Goal: Task Accomplishment & Management: Use online tool/utility

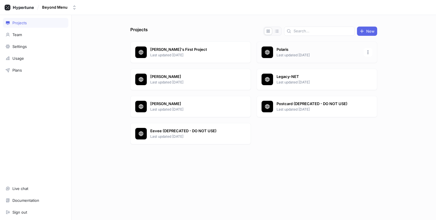
click at [300, 51] on p "Polaris" at bounding box center [318, 50] width 84 height 6
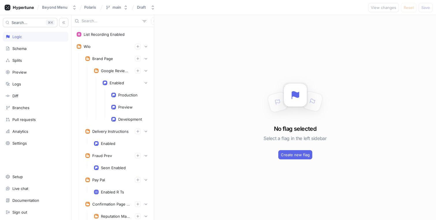
click at [94, 22] on input "text" at bounding box center [111, 21] width 59 height 6
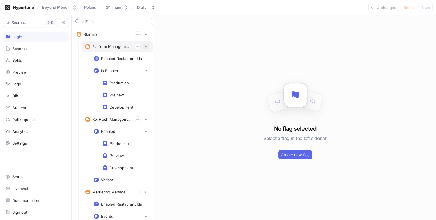
type input "starmie"
click at [144, 45] on icon "button" at bounding box center [145, 46] width 3 height 3
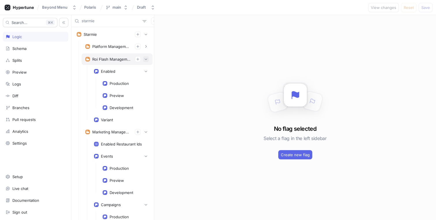
click at [144, 60] on icon "button" at bounding box center [145, 58] width 3 height 3
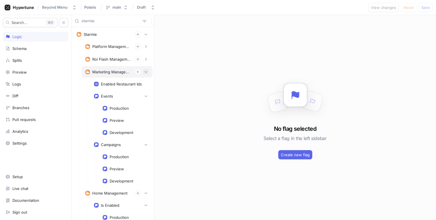
click at [143, 71] on button "button" at bounding box center [146, 72] width 6 height 6
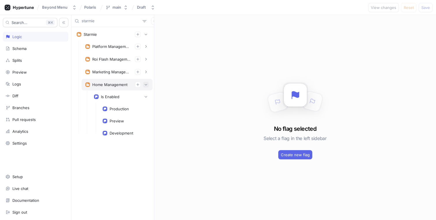
click at [146, 84] on icon "button" at bounding box center [145, 84] width 3 height 3
click at [153, 22] on icon "button" at bounding box center [154, 20] width 3 height 3
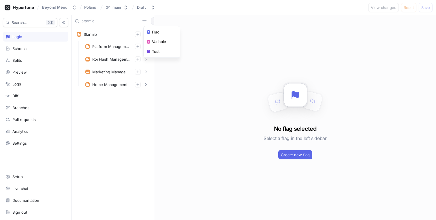
click at [182, 11] on div "Beyond Menu Polaris main Draft View changes Reset Save Search... K Logic Schema…" at bounding box center [218, 110] width 436 height 220
click at [139, 37] on button "button" at bounding box center [138, 34] width 6 height 6
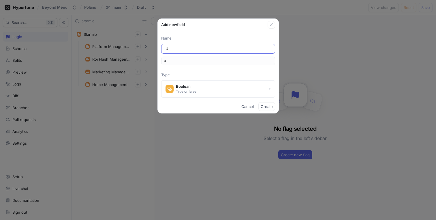
type input "Us"
type input "us"
type input "Use"
type input "use"
type input "User"
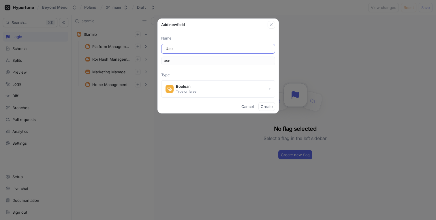
type input "user"
type input "UserM"
type input "userM"
type input "UserMa"
type input "userMa"
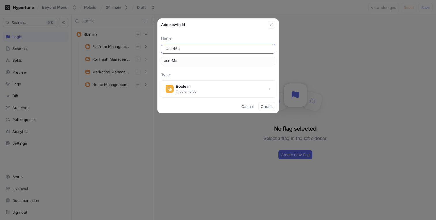
type input "UserMan"
type input "userMan"
type input "UserMana"
type input "userMana"
type input "UserManag"
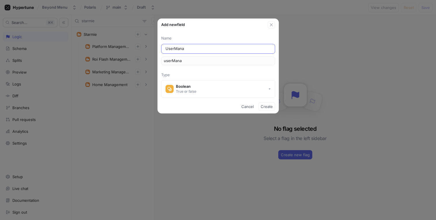
type input "userManag"
type input "UserManage"
type input "userManage"
type input "UserManagem"
type input "userManagem"
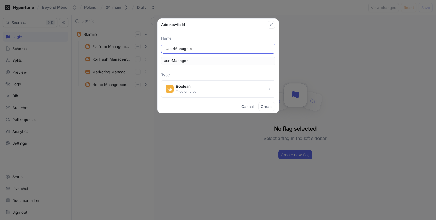
type input "UserManageme"
type input "userManageme"
type input "UserManagemen"
type input "userManagemen"
type input "UserManagement"
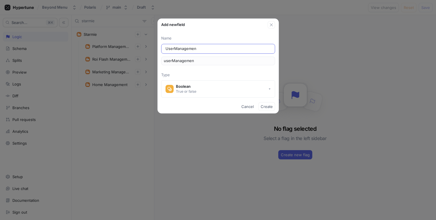
type input "userManagement"
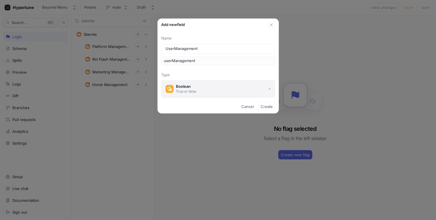
click at [252, 90] on button "Boolean True or false" at bounding box center [218, 88] width 114 height 17
type input "UserManagement"
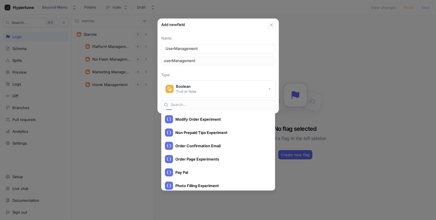
scroll to position [1174, 0]
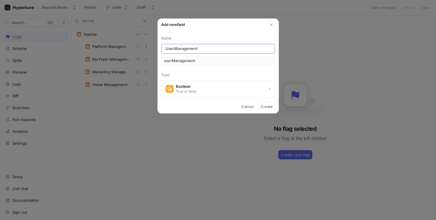
click at [226, 45] on div "UserManagement" at bounding box center [218, 49] width 114 height 10
click at [225, 52] on div "UserManagement" at bounding box center [218, 49] width 114 height 10
click at [228, 48] on input "UserManagement" at bounding box center [217, 49] width 105 height 6
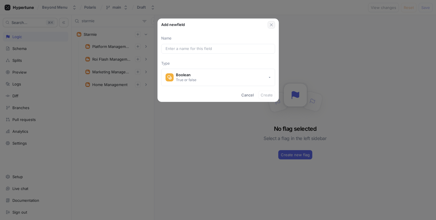
click at [269, 25] on icon "button" at bounding box center [271, 24] width 5 height 5
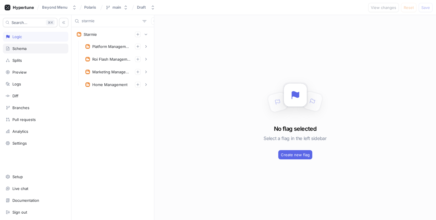
click at [31, 51] on div "Schema" at bounding box center [35, 49] width 65 height 10
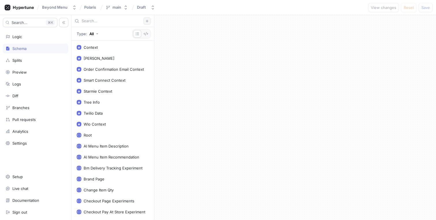
click at [146, 19] on icon "button" at bounding box center [146, 20] width 3 height 3
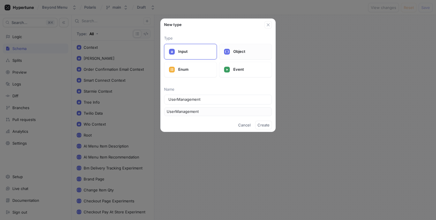
type input "UserManagement"
click at [244, 52] on p "Object" at bounding box center [250, 52] width 34 height 6
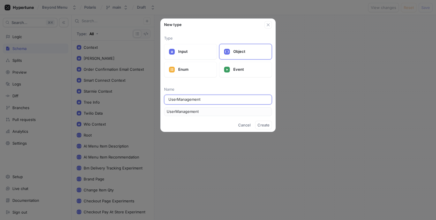
click at [209, 99] on input "UserManagement" at bounding box center [217, 100] width 99 height 6
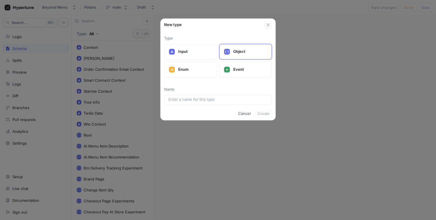
click at [115, 22] on div "New type Type Input Object Enum Event Name Cancel Create" at bounding box center [218, 110] width 436 height 220
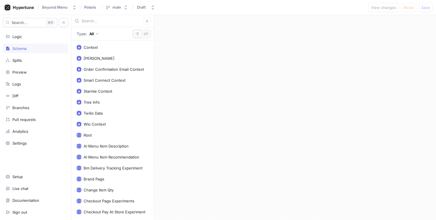
click at [115, 22] on input "text" at bounding box center [113, 21] width 62 height 6
paste input "UserManagement"
type input "UserManagement"
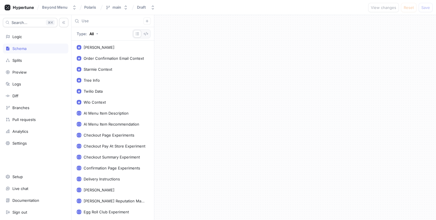
type input "User"
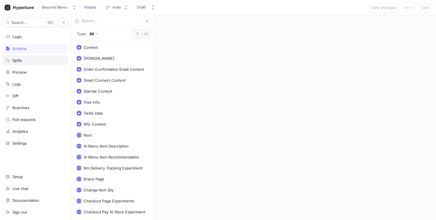
click at [29, 60] on div "Splits" at bounding box center [35, 60] width 60 height 5
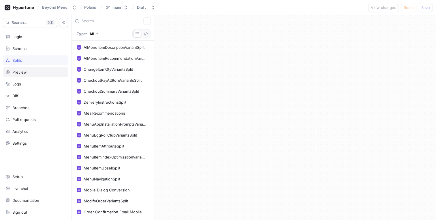
click at [22, 74] on div "Preview" at bounding box center [35, 72] width 65 height 10
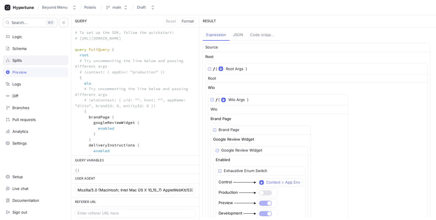
click at [25, 59] on div "Splits" at bounding box center [35, 60] width 60 height 5
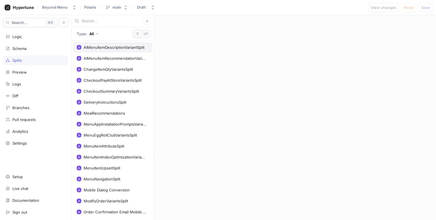
click at [97, 46] on div "AIMenuItemDescriptionVariantSplit" at bounding box center [114, 47] width 61 height 5
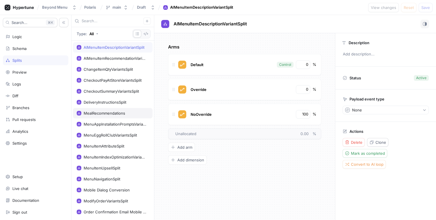
click at [109, 112] on div "MealRecommendations" at bounding box center [105, 113] width 42 height 5
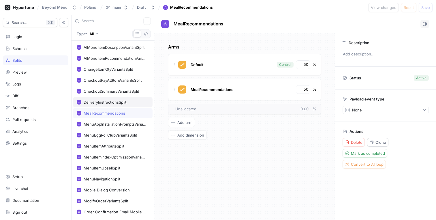
click at [113, 104] on div "DeliveryInstructionsSplit" at bounding box center [105, 102] width 43 height 5
click at [111, 114] on div "MealRecommendations" at bounding box center [105, 113] width 42 height 5
click at [111, 123] on div "MenuAppInstallationPromptsVariants" at bounding box center [115, 124] width 63 height 5
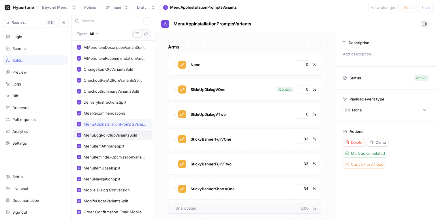
click at [105, 139] on div "MenuEggRollClubVariantsSplit" at bounding box center [113, 135] width 80 height 10
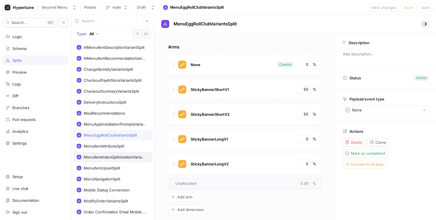
click at [100, 153] on div "MenuItemIndexOptimizationVariantsSplit" at bounding box center [113, 157] width 80 height 10
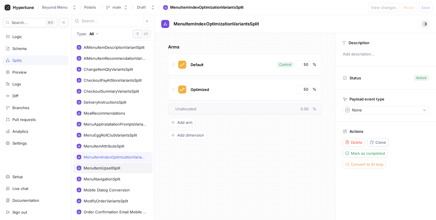
click at [96, 164] on div "MenuItemUpsellSplit" at bounding box center [113, 168] width 80 height 10
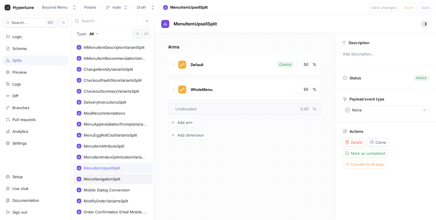
click at [96, 176] on div "MenuNavigationSplit" at bounding box center [113, 179] width 80 height 10
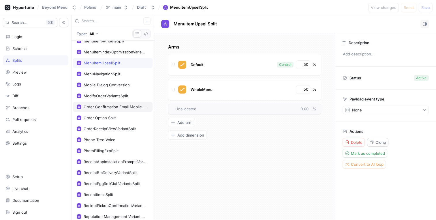
scroll to position [157, 0]
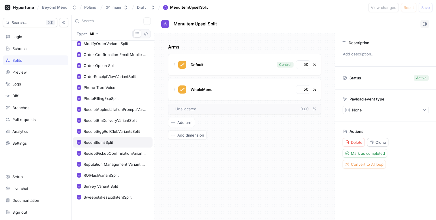
click at [116, 145] on div "RecentItemsSplit" at bounding box center [113, 142] width 80 height 10
click at [119, 134] on div "ReceiptEggRollClubVariantsSplit" at bounding box center [113, 131] width 80 height 10
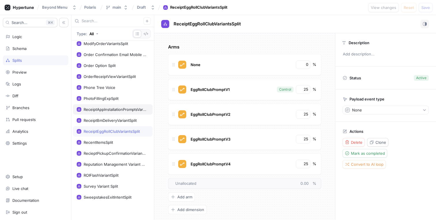
click at [120, 113] on div "ReceiptAppInstallationPromptsVariants" at bounding box center [113, 109] width 80 height 10
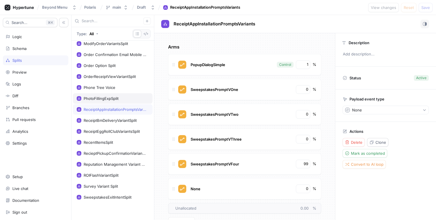
click at [120, 101] on div "PhotoFillingExpSplit" at bounding box center [113, 98] width 80 height 10
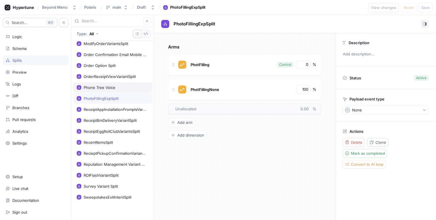
click at [119, 88] on div "Phone Tree Voice" at bounding box center [113, 87] width 72 height 5
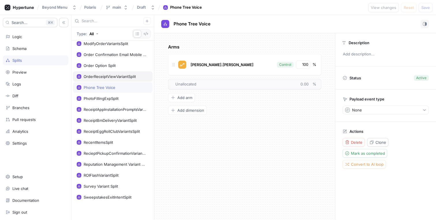
click at [118, 77] on div "OrderReceiptViewVariantSplit" at bounding box center [110, 76] width 52 height 5
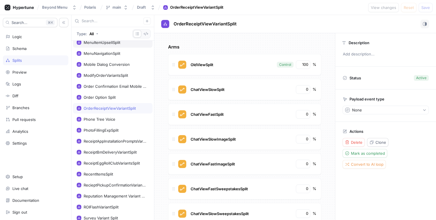
scroll to position [116, 0]
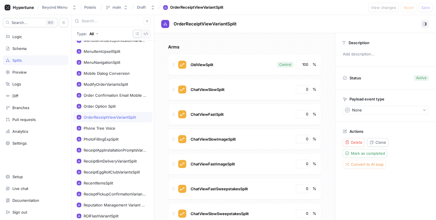
click at [93, 22] on input "text" at bounding box center [113, 21] width 62 height 6
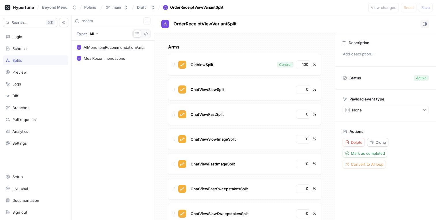
type input "recom"
click at [92, 63] on div "AIMenuItemRecommendationVariantSplit MealRecommendations" at bounding box center [112, 130] width 82 height 179
click at [95, 56] on div "MealRecommendations" at bounding box center [105, 58] width 42 height 5
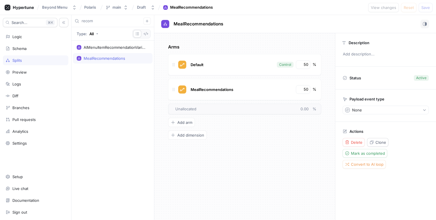
click at [115, 20] on input "recom" at bounding box center [113, 21] width 62 height 6
click at [119, 10] on button "main" at bounding box center [116, 8] width 27 height 10
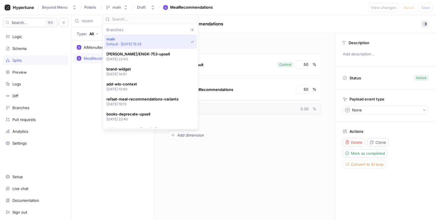
click at [194, 30] on icon at bounding box center [192, 29] width 3 height 3
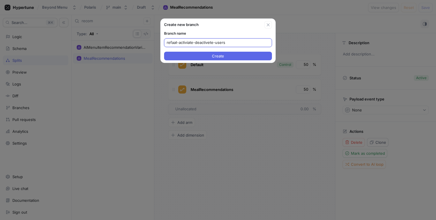
paste input "ate-deactiva"
type input "refaat-activate-deactivate-users"
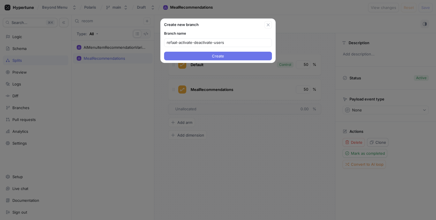
click at [208, 58] on button "Create" at bounding box center [218, 56] width 108 height 9
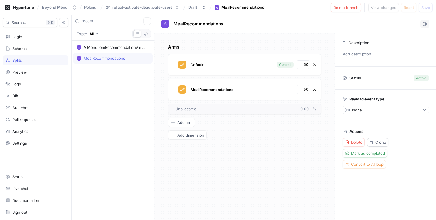
click at [112, 24] on div "recom" at bounding box center [112, 21] width 82 height 12
click at [113, 22] on input "recom" at bounding box center [113, 21] width 62 height 6
click at [147, 21] on icon "button" at bounding box center [147, 21] width 3 height 3
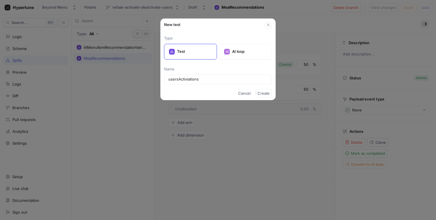
type input "usersActiviations"
click at [263, 95] on span "Create" at bounding box center [263, 92] width 12 height 3
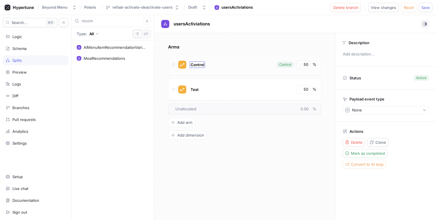
click at [197, 63] on span "Control" at bounding box center [198, 64] width 14 height 5
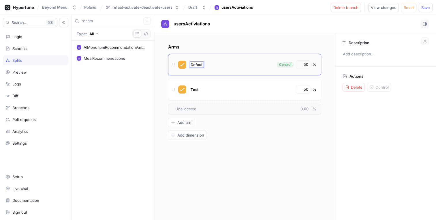
type input "Default"
click at [233, 34] on div "Arms Default Control 50 % Test 50 % To pick up a draggable item, press the spac…" at bounding box center [244, 126] width 181 height 186
drag, startPoint x: 305, startPoint y: 66, endPoint x: 297, endPoint y: 66, distance: 8.1
click at [297, 66] on div "50" at bounding box center [303, 64] width 14 height 9
type input "100"
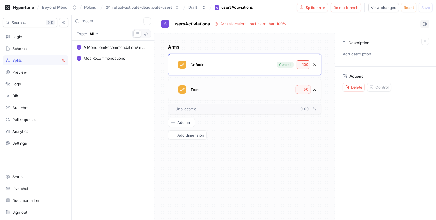
click at [302, 88] on input "50" at bounding box center [303, 89] width 10 height 6
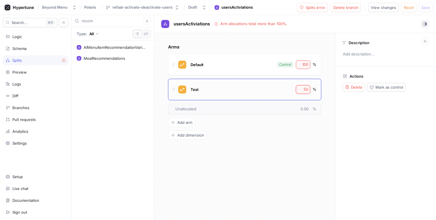
click at [302, 88] on input "50" at bounding box center [303, 89] width 10 height 6
type input "0"
click at [193, 87] on span "Test" at bounding box center [195, 89] width 8 height 5
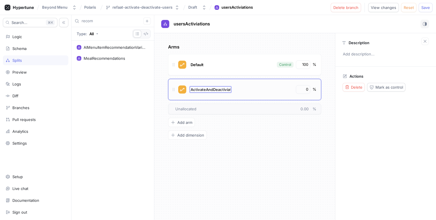
type input "ActivateAndDeactiviate"
click at [224, 88] on span "ActivateAndDeactiviate" at bounding box center [212, 89] width 43 height 5
type input "ToggleActivation"
click at [248, 35] on div "Arms Default Control 100 % ToggleActivation ToggleActivation 0 % To pick up a d…" at bounding box center [244, 126] width 181 height 186
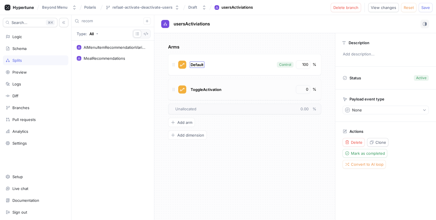
click at [200, 64] on span "Default" at bounding box center [197, 64] width 13 height 5
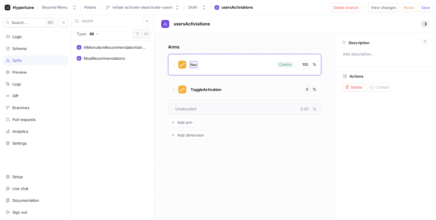
type input "None"
click at [214, 44] on p "Arms" at bounding box center [244, 47] width 153 height 7
click at [194, 64] on span "None" at bounding box center [196, 64] width 10 height 5
type input "Default"
click at [222, 37] on div "Arms Default Control 100 % ToggleActivation 0 % To pick up a draggable item, pr…" at bounding box center [244, 126] width 181 height 186
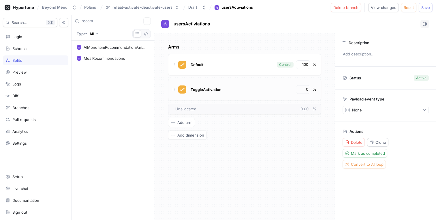
click at [109, 22] on input "recom" at bounding box center [113, 21] width 62 height 6
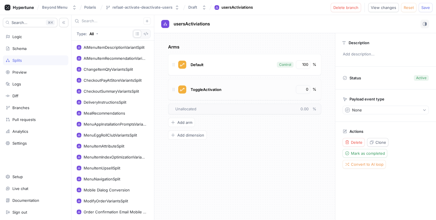
scroll to position [150, 0]
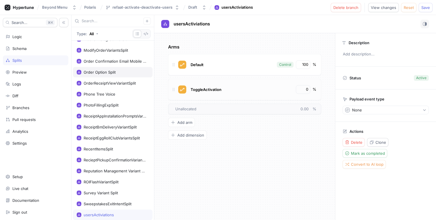
click at [97, 73] on div "Order Option Split" at bounding box center [100, 72] width 32 height 5
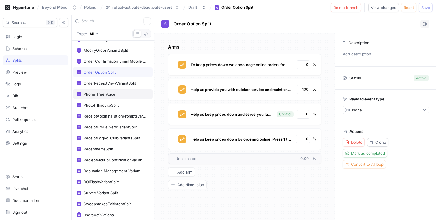
click at [94, 90] on div "Phone Tree Voice" at bounding box center [113, 94] width 80 height 10
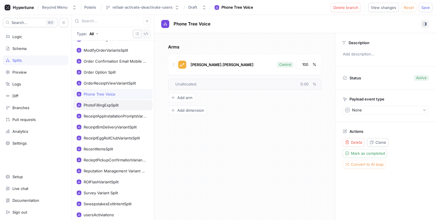
click at [91, 108] on div "PhotoFillingExpSplit" at bounding box center [113, 105] width 80 height 10
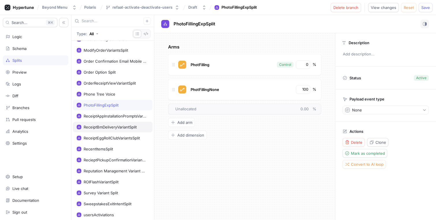
click at [90, 124] on div "ReceiptBmDeliveryVariantSplit" at bounding box center [113, 127] width 80 height 10
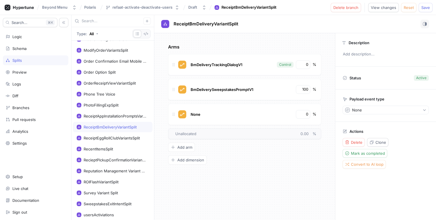
click at [101, 19] on input "text" at bounding box center [113, 21] width 62 height 6
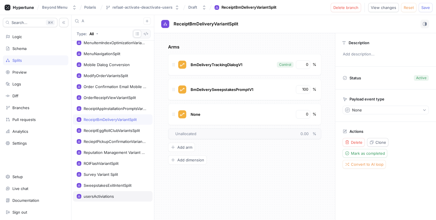
type input "A"
click at [93, 198] on div "usersActiviations" at bounding box center [99, 196] width 30 height 5
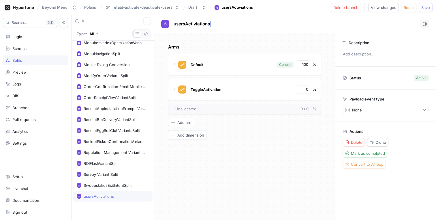
click at [188, 25] on span "usersActiviations" at bounding box center [192, 24] width 36 height 5
type input "UsersActiviations"
click at [197, 63] on span "Default" at bounding box center [197, 64] width 13 height 5
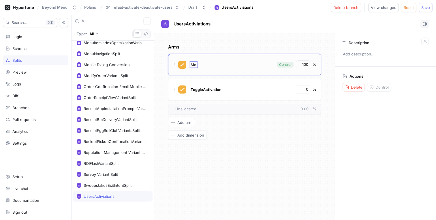
type input "M"
type input "None"
click at [231, 40] on div "Arms None None Control 100 % ToggleActivation 0 % To pick up a draggable item, …" at bounding box center [244, 126] width 181 height 186
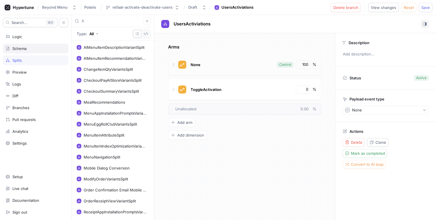
click at [26, 46] on div "Schema" at bounding box center [19, 48] width 14 height 5
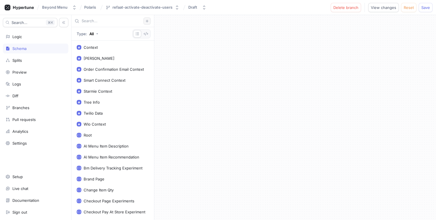
click at [150, 21] on button "button" at bounding box center [146, 20] width 7 height 7
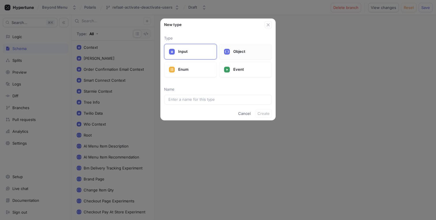
click at [227, 51] on icon at bounding box center [227, 52] width 4 height 4
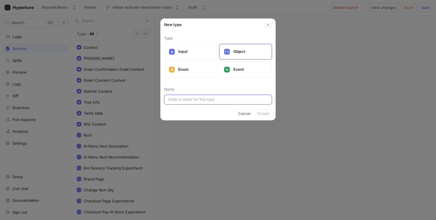
click at [219, 99] on input "text" at bounding box center [217, 100] width 99 height 6
type input "T"
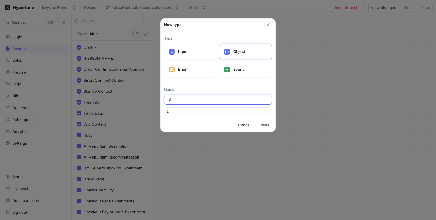
type input "Us"
type input "US"
type input "Use"
type input "User"
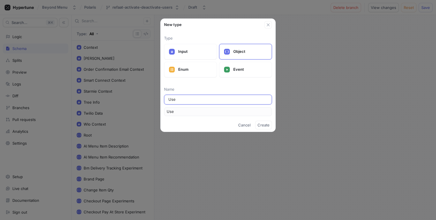
type input "User"
type input "Users"
type input "UsersA"
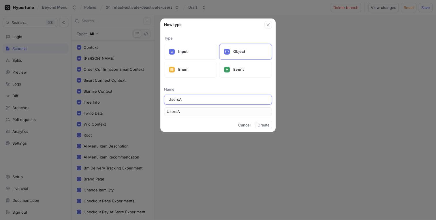
type input "UsersAc"
type input "UsersAct"
type input "UsersActi"
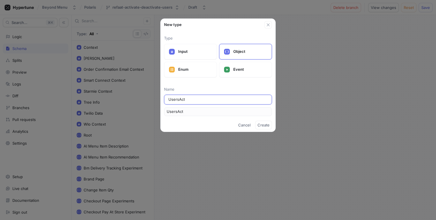
type input "UsersActi"
type input "UsersActiv"
type input "UsersActivi"
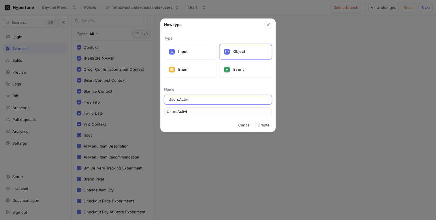
type input "UsersActivia"
type input "UsersActiviat"
type input "UsersActiviati"
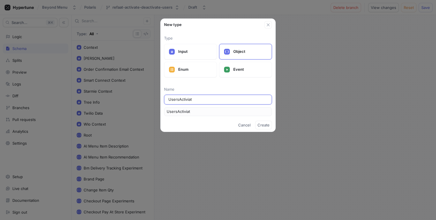
type input "UsersActiviati"
type input "UsersActiviatio"
type input "UsersActiviation"
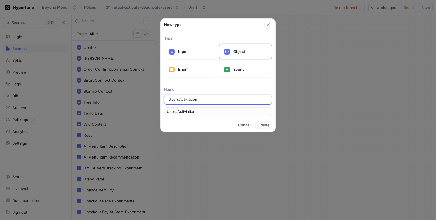
type input "UsersActiviation"
click at [263, 123] on span "Create" at bounding box center [263, 124] width 12 height 3
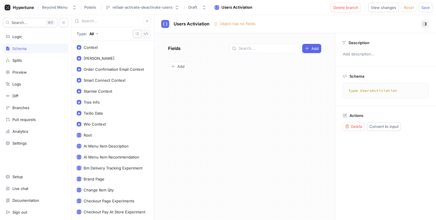
scroll to position [424, 0]
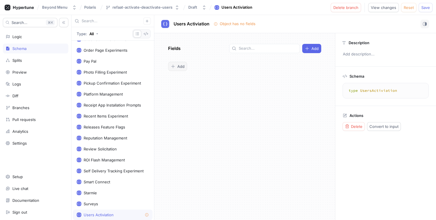
click at [182, 67] on span "Add" at bounding box center [180, 66] width 7 height 3
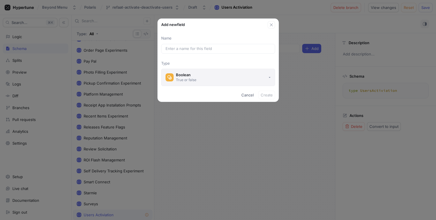
click at [207, 76] on button "Boolean True or false" at bounding box center [218, 77] width 114 height 17
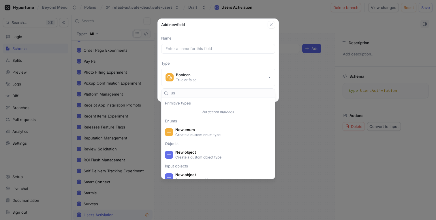
type input "u"
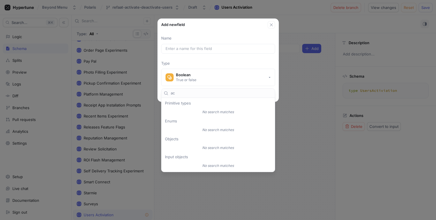
type input "a"
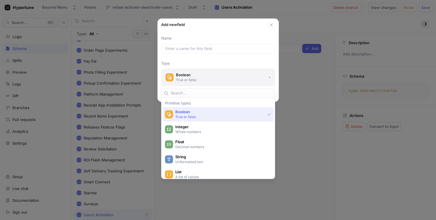
click at [238, 74] on button "Boolean True or false" at bounding box center [218, 77] width 114 height 17
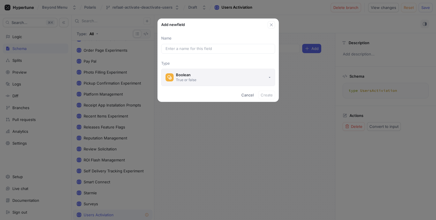
click at [250, 75] on button "Boolean True or false" at bounding box center [218, 77] width 114 height 17
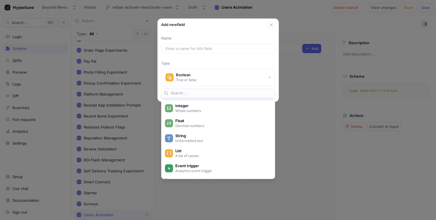
scroll to position [0, 0]
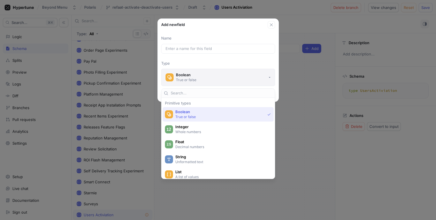
click at [212, 78] on button "Boolean True or false" at bounding box center [218, 77] width 114 height 17
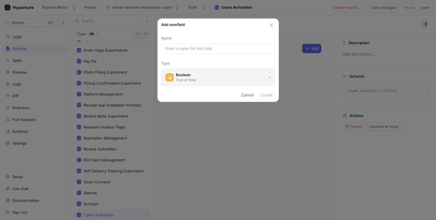
click at [212, 78] on button "Boolean True or false" at bounding box center [218, 77] width 114 height 17
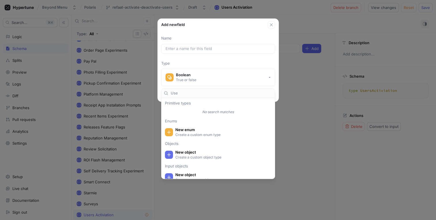
type input "User"
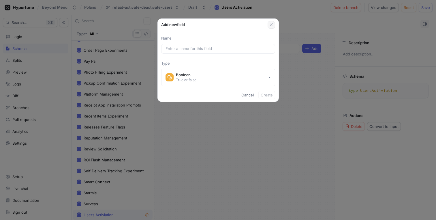
click at [273, 27] on icon "button" at bounding box center [271, 24] width 5 height 5
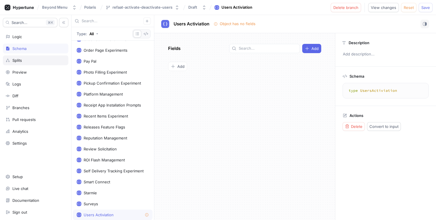
click at [34, 62] on div "Splits" at bounding box center [35, 60] width 60 height 5
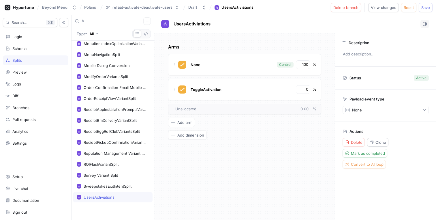
scroll to position [103, 0]
click at [30, 85] on div "Logs" at bounding box center [35, 84] width 60 height 5
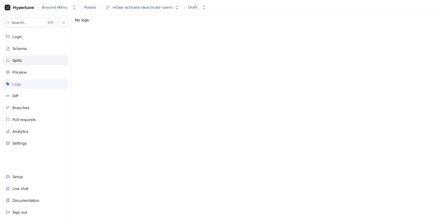
click at [40, 61] on div "Splits" at bounding box center [35, 60] width 60 height 5
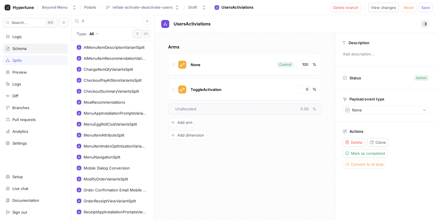
click at [31, 48] on div "Schema" at bounding box center [35, 48] width 60 height 5
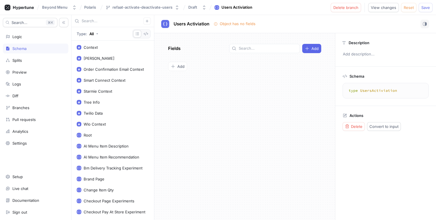
click at [104, 20] on input "text" at bounding box center [113, 21] width 62 height 6
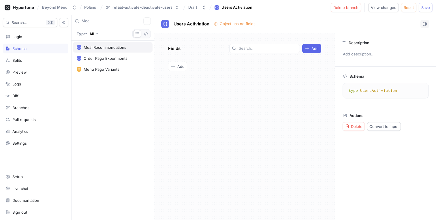
type input "Meal"
click at [93, 45] on div "Meal Recommendations" at bounding box center [105, 47] width 43 height 5
type textarea "type MealRecommendations { enabled: Boolean! variant: MenuPageVariants! }"
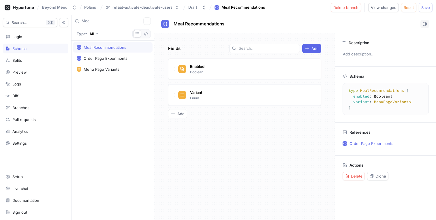
click at [112, 20] on input "Meal" at bounding box center [113, 21] width 62 height 6
type input "User"
click at [103, 70] on div "Users Activiation" at bounding box center [99, 69] width 30 height 5
type textarea "type UsersActiviation"
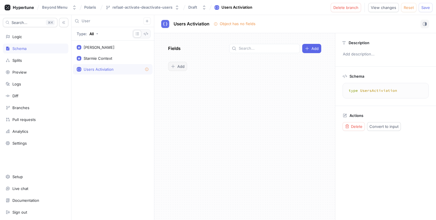
click at [173, 66] on icon "button" at bounding box center [172, 66] width 3 height 3
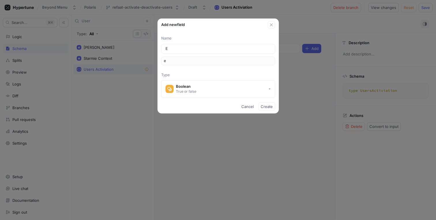
type input "En"
type input "en"
type input "Ena"
type input "ena"
type input "Enab"
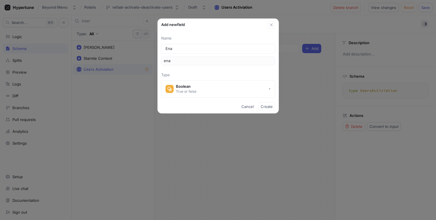
type input "enab"
type input "Enabl"
type input "enabl"
type input "Enable"
type input "enable"
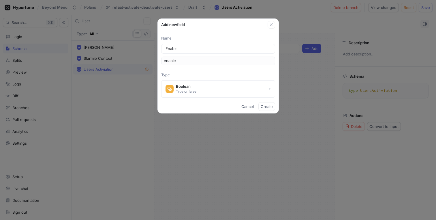
type input "Enabled"
type input "enabled"
type input "Enabled"
click at [270, 104] on button "Create" at bounding box center [266, 106] width 17 height 9
type textarea "type UsersActiviation { enabled: Boolean! }"
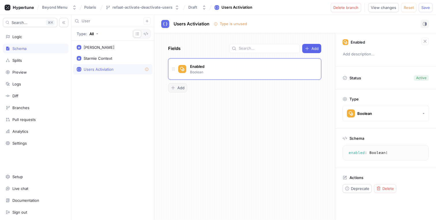
click at [180, 88] on span "Add" at bounding box center [180, 87] width 7 height 3
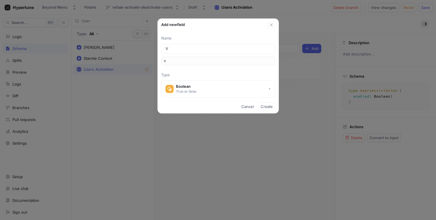
type input "Va"
type input "va"
type input "Var"
type input "var"
type input "Vari"
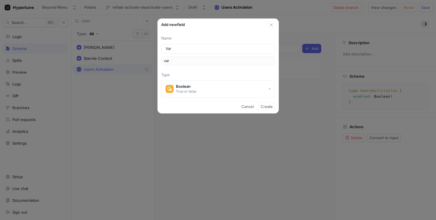
type input "vari"
type input "Varia"
type input "varia"
type input "Varian"
type input "varian"
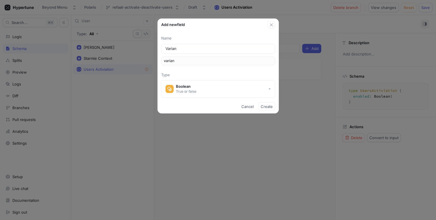
type input "Variant"
type input "variant"
click at [246, 94] on button "Boolean True or false" at bounding box center [218, 88] width 114 height 17
type input "Variant"
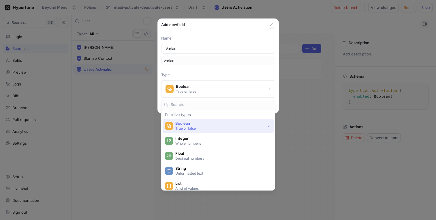
click at [276, 102] on div "Primitive types Boolean True or false Integer Whole numbers Float Decimal numbe…" at bounding box center [218, 147] width 121 height 100
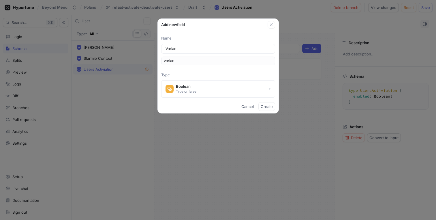
click at [297, 101] on div "Add new field Name Variant variant Type Boolean True or false Cancel Create" at bounding box center [218, 110] width 436 height 220
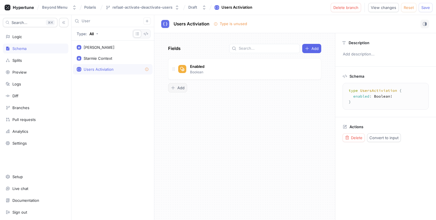
click at [185, 89] on button "Add" at bounding box center [177, 87] width 19 height 9
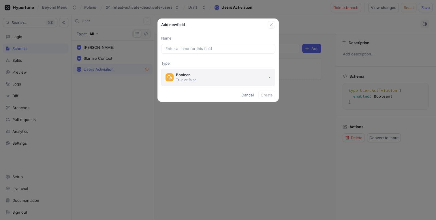
click at [206, 80] on button "Boolean True or false" at bounding box center [218, 77] width 114 height 17
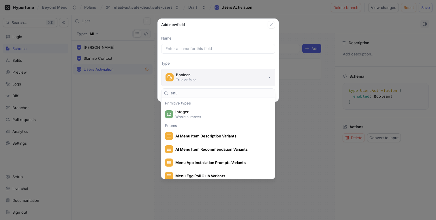
type input "enum"
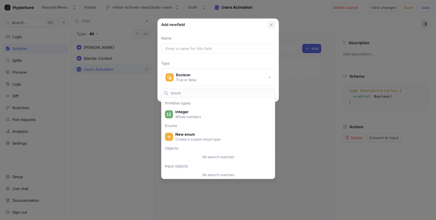
click at [271, 27] on button "button" at bounding box center [270, 24] width 7 height 7
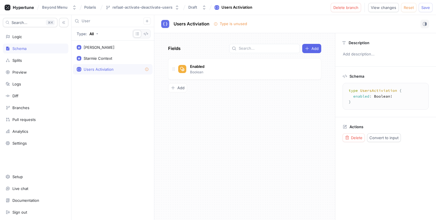
click at [92, 21] on input "User" at bounding box center [113, 21] width 62 height 6
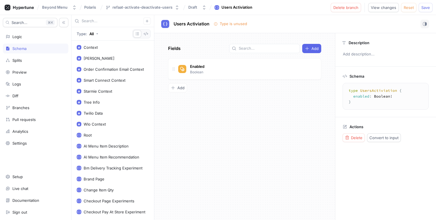
scroll to position [424, 0]
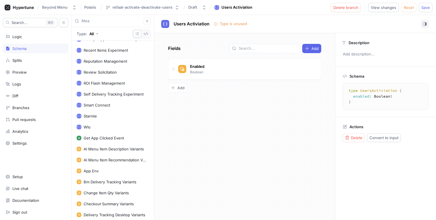
scroll to position [293, 0]
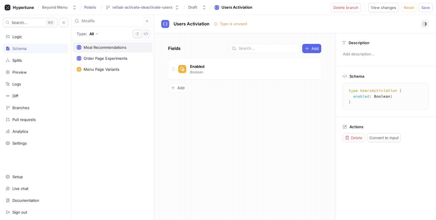
type input "MealRe"
click at [86, 45] on div "Meal Recommendations" at bounding box center [105, 47] width 43 height 5
type textarea "type MealRecommendations { enabled: Boolean! variant: MenuPageVariants! }"
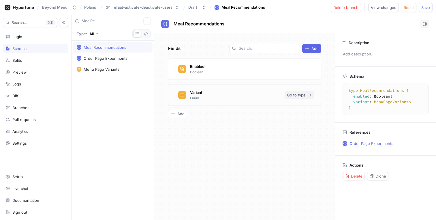
click at [299, 95] on span "Go to type" at bounding box center [296, 94] width 19 height 3
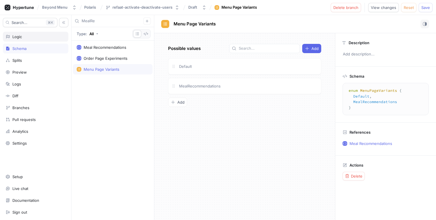
click at [31, 40] on div "Logic" at bounding box center [35, 37] width 65 height 10
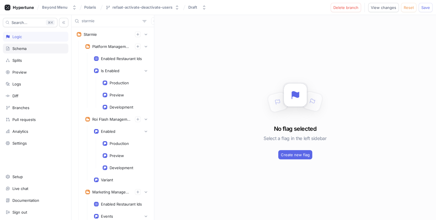
click at [26, 53] on div "Schema" at bounding box center [35, 49] width 65 height 10
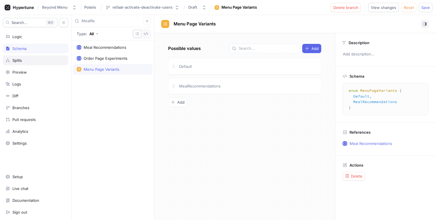
click at [25, 62] on div "Splits" at bounding box center [35, 60] width 60 height 5
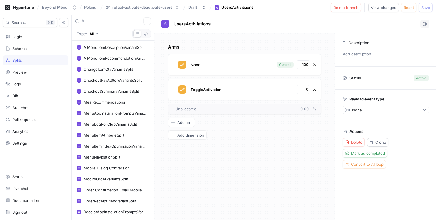
scroll to position [85, 0]
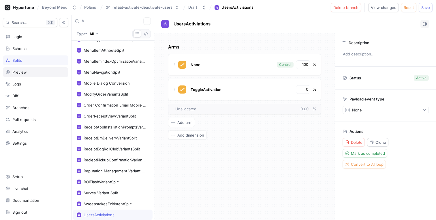
click at [23, 73] on div "Preview" at bounding box center [19, 72] width 14 height 5
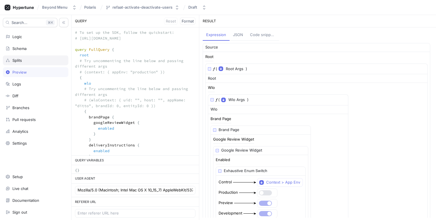
click at [26, 59] on div "Splits" at bounding box center [35, 60] width 60 height 5
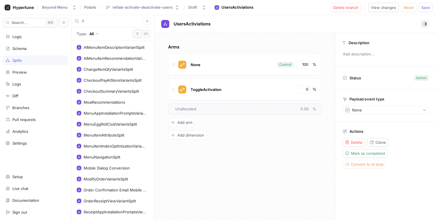
scroll to position [85, 0]
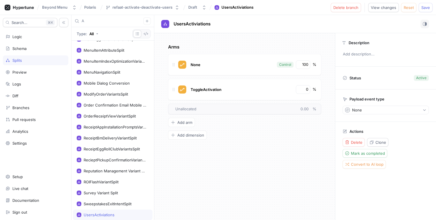
click at [104, 22] on input "A" at bounding box center [113, 21] width 62 height 6
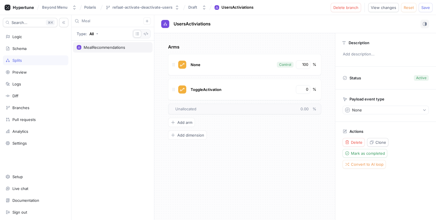
type input "Meal"
click at [110, 46] on div "MealRecommendations" at bounding box center [105, 47] width 42 height 5
click at [41, 48] on div "Schema" at bounding box center [35, 48] width 60 height 5
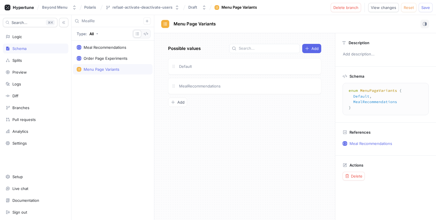
click at [108, 24] on div "MealRe" at bounding box center [112, 21] width 82 height 12
click at [112, 19] on input "MealRe" at bounding box center [113, 21] width 62 height 6
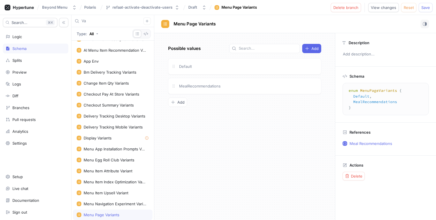
scroll to position [271, 0]
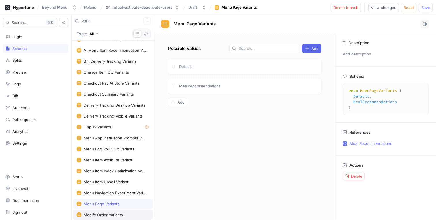
type input "Varia"
click at [107, 212] on div "Modify Order Variants" at bounding box center [103, 214] width 39 height 5
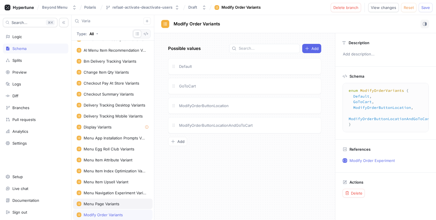
click at [114, 201] on div "Menu Page Variants" at bounding box center [113, 203] width 80 height 10
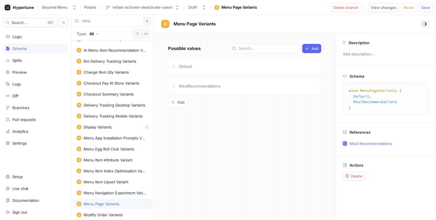
click at [146, 20] on icon "button" at bounding box center [146, 20] width 3 height 3
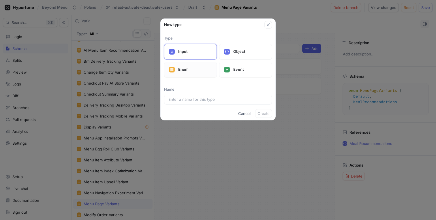
click at [194, 69] on p "Enum" at bounding box center [195, 70] width 34 height 6
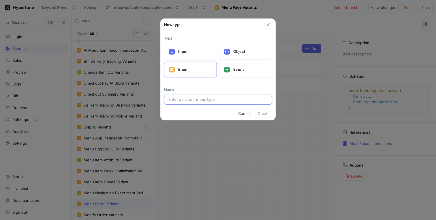
click at [195, 97] on input "text" at bounding box center [217, 100] width 99 height 6
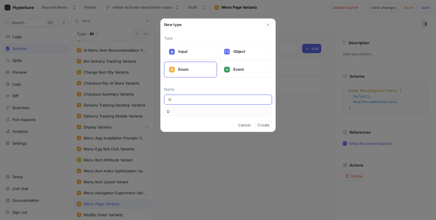
type input "Us"
type input "US"
type input "Use"
type input "User"
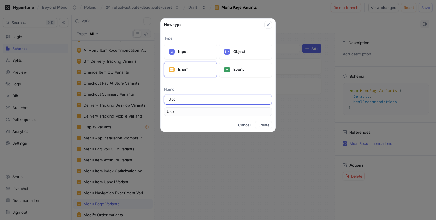
type input "User"
type input "UserM"
type input "UserMa"
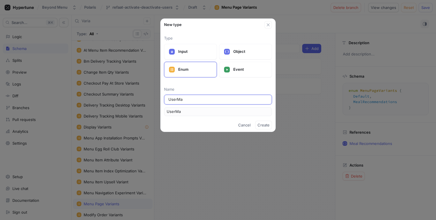
type input "UserMan"
type input "UserMana"
type input "UserManag"
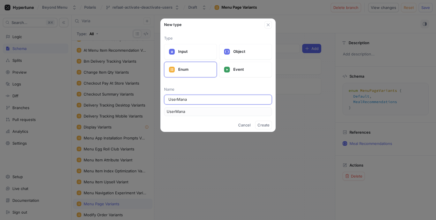
type input "UserManag"
type input "UserManagm"
type input "UserManagme"
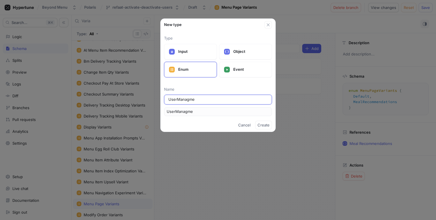
type input "UserManagmen"
type input "UserManagment"
type input "UserManagmentP"
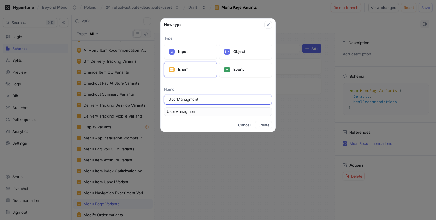
type input "UserManagmentP"
type input "UserManagmentPa"
type input "UserManagmentPag"
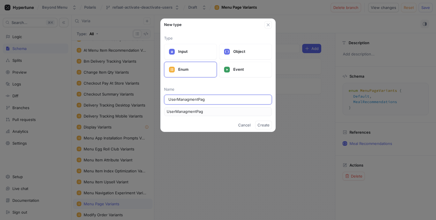
type input "UserManagmentPage"
type input "UserManagmentPageV"
type input "UserManagmentPageVa"
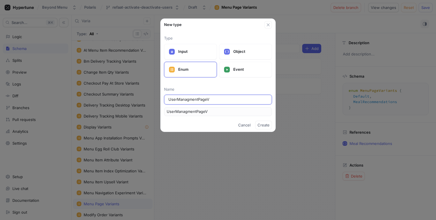
type input "UserManagmentPageVa"
type input "UserManagmentPageVar"
type input "UserManagmentPageVari"
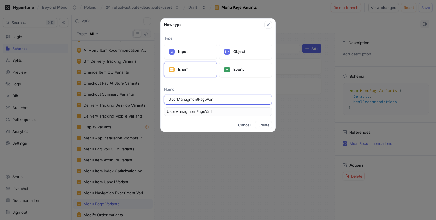
type input "UserManagmentPageVaria"
type input "UserManagmentPageVarian"
type input "UserManagmentPageVariant"
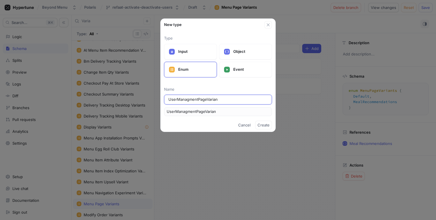
type input "UserManagmentPageVariant"
type input "UserManagmentPageVariants"
drag, startPoint x: 177, startPoint y: 99, endPoint x: 198, endPoint y: 98, distance: 21.1
click at [198, 98] on input "UserManagmentPageVariants" at bounding box center [217, 100] width 99 height 6
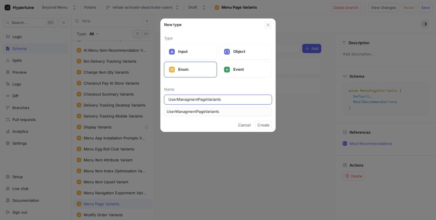
type input "UserManagmentPageVariants"
click at [261, 127] on span "Create" at bounding box center [263, 124] width 12 height 3
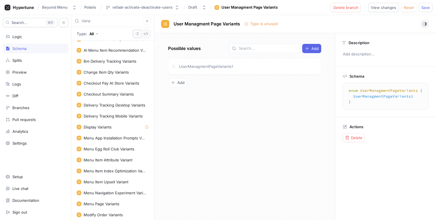
scroll to position [413, 0]
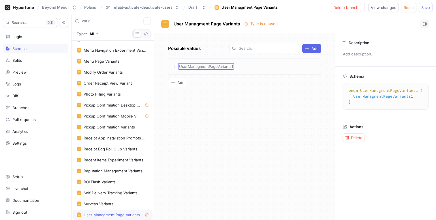
click at [227, 64] on span "UserManagmentPageVariants1" at bounding box center [206, 66] width 54 height 5
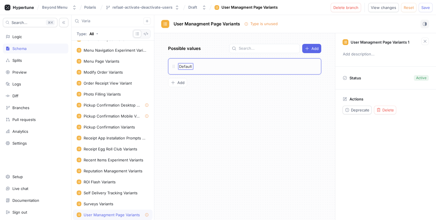
type input "Default"
click at [223, 84] on div "Possible values Add Default Default To pick up a draggable item, press the spac…" at bounding box center [244, 126] width 181 height 186
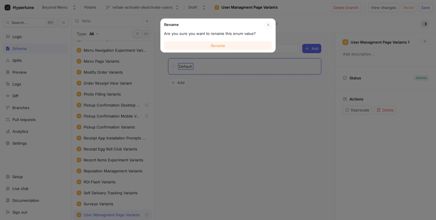
click at [233, 45] on button "Rename" at bounding box center [218, 45] width 108 height 9
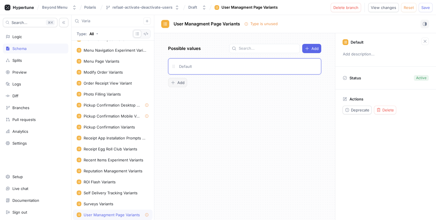
click at [180, 81] on span "Add" at bounding box center [180, 82] width 7 height 3
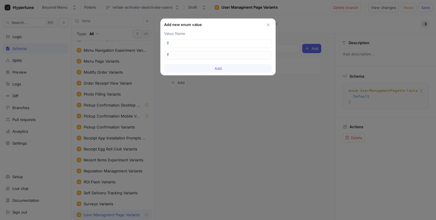
type input "To"
type input "Tog"
type input "Togg"
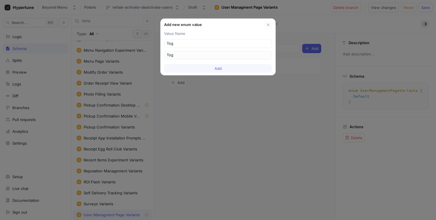
type input "Togg"
type input "Toggl"
type input "Toggle"
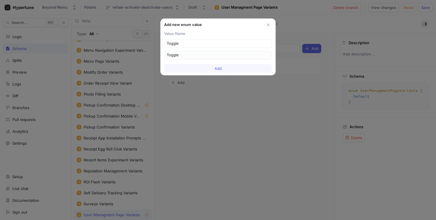
type input "ToggleA"
type input "ToggleAc"
type input "ToggleAct"
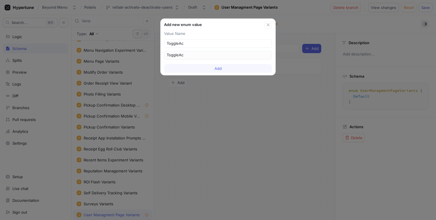
type input "ToggleAct"
type input "ToggleActi"
type input "ToggleActiv"
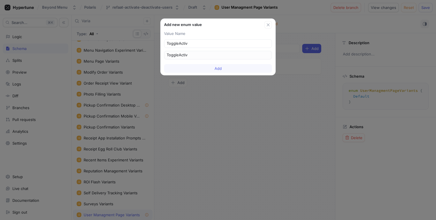
type input "ToggleActivi"
type input "ToggleActivia"
type input "ToggleActiviat"
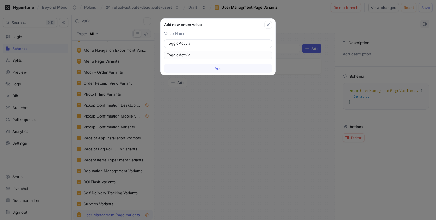
type input "ToggleActiviat"
type input "ToggleActiviati"
type input "ToggleActiviatio"
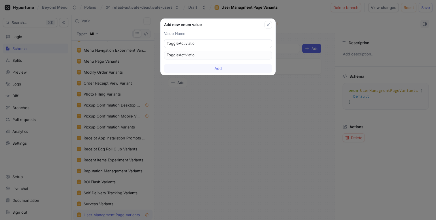
type input "ToggleActiviation"
click at [223, 71] on button "Add" at bounding box center [218, 68] width 108 height 9
type textarea "enum UserManagmentPageVariants { Default, ToggleActiviation }"
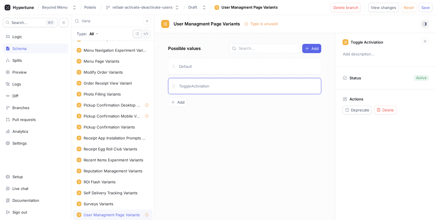
scroll to position [432, 0]
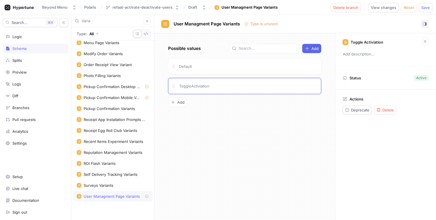
click at [114, 196] on div "User Managment Page Variants" at bounding box center [112, 196] width 56 height 5
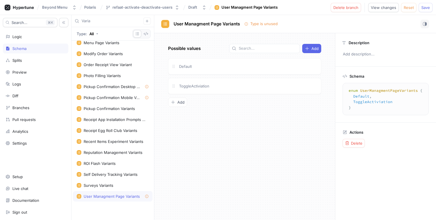
click at [218, 20] on div "User Managment Page Variants Type is unused" at bounding box center [220, 24] width 118 height 9
click at [218, 24] on span "User Managment Page Variants" at bounding box center [207, 24] width 66 height 5
click at [217, 24] on input "User Managment Page Variants" at bounding box center [207, 23] width 66 height 5
type input "User Managment Variants"
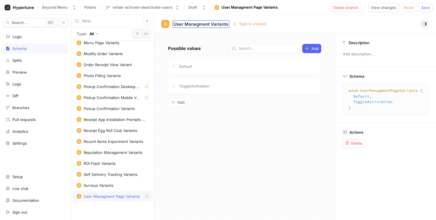
click at [218, 42] on div "User Managment Variants User Managment Variants Type is unused Possible values …" at bounding box center [295, 117] width 282 height 205
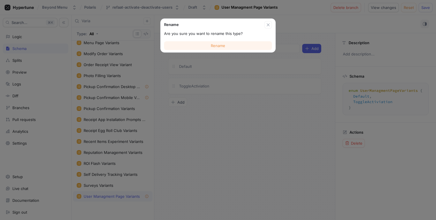
click at [218, 44] on span "Rename" at bounding box center [218, 45] width 14 height 3
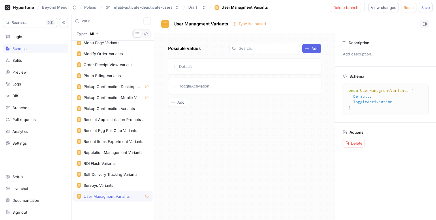
click at [102, 22] on input "Varia" at bounding box center [113, 21] width 62 height 6
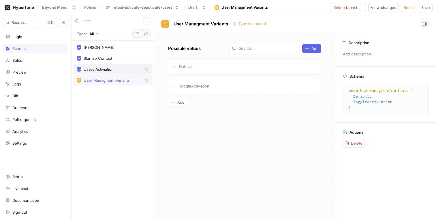
type input "User"
click at [107, 67] on div "Users Activiation" at bounding box center [99, 69] width 30 height 5
type textarea "type UsersActiviation { enabled: Boolean! }"
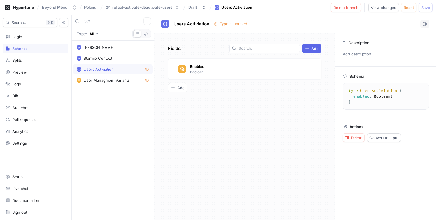
click at [199, 24] on span "Users Activiation" at bounding box center [192, 24] width 36 height 5
click at [198, 24] on input "Users Activiation" at bounding box center [192, 23] width 36 height 5
type input "Users Management"
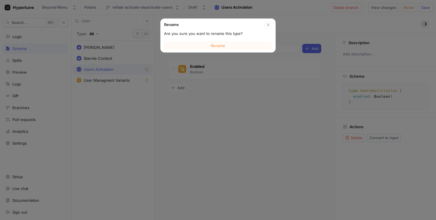
click at [210, 33] on div "Rename Are you sure you want to rename this type? Rename Users Management Users…" at bounding box center [295, 117] width 282 height 205
click at [214, 45] on span "Rename" at bounding box center [218, 45] width 14 height 3
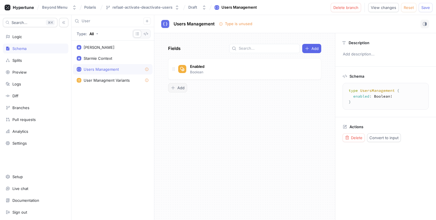
click at [182, 89] on span "Add" at bounding box center [180, 87] width 7 height 3
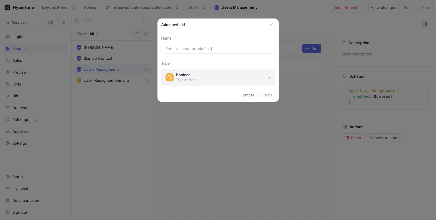
click at [222, 73] on button "Boolean True or false" at bounding box center [218, 77] width 114 height 17
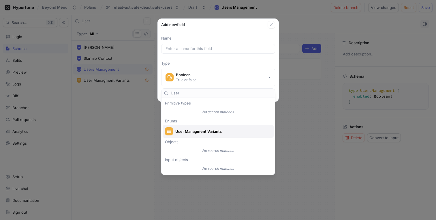
type input "User"
click at [210, 133] on span "User Managment Variants" at bounding box center [221, 131] width 93 height 5
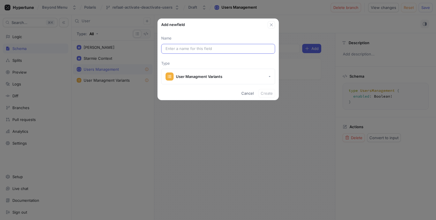
click at [217, 46] on div at bounding box center [218, 49] width 114 height 10
click at [217, 48] on input "text" at bounding box center [217, 49] width 105 height 6
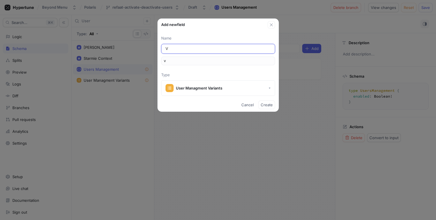
type input "Va"
type input "va"
type input "Var"
type input "var"
type input "Vari"
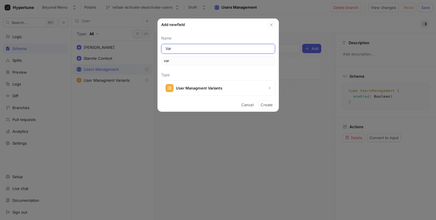
type input "vari"
type input "Varia"
type input "varia"
type input "Varian"
type input "varian"
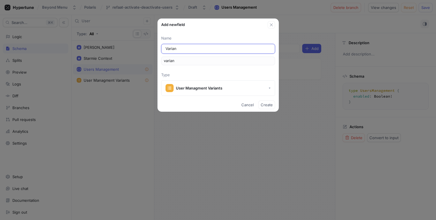
type input "Variant"
type input "variant"
type input "Variant"
click at [267, 105] on span "Create" at bounding box center [267, 104] width 12 height 3
type textarea "type UsersManagement { enabled: Boolean! variant: UserManagmentVariants! }"
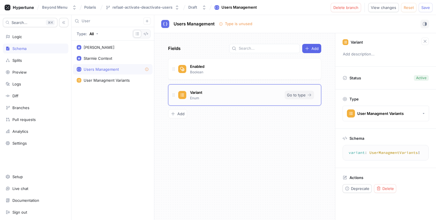
click at [300, 96] on span "Go to type" at bounding box center [296, 94] width 19 height 3
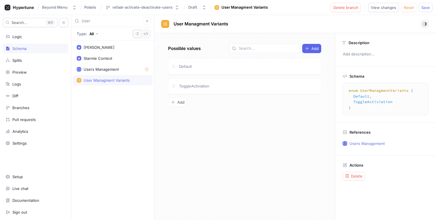
click at [94, 81] on div "User Managment Variants" at bounding box center [107, 80] width 46 height 5
click at [32, 58] on div "Splits" at bounding box center [35, 60] width 60 height 5
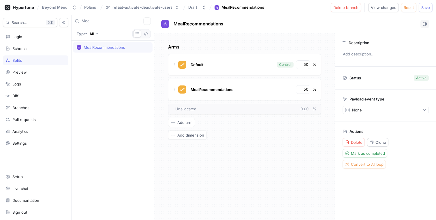
click at [104, 22] on input "Meal" at bounding box center [113, 21] width 62 height 6
type input "User"
click at [105, 49] on div "UsersActiviations" at bounding box center [99, 47] width 31 height 5
click at [38, 35] on div "Logic" at bounding box center [35, 36] width 60 height 5
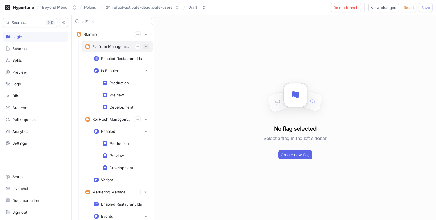
click at [144, 48] on button "button" at bounding box center [146, 47] width 6 height 6
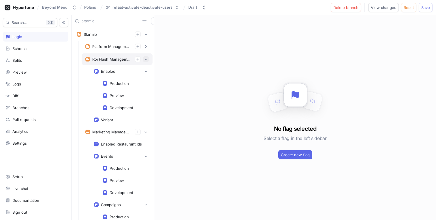
click at [144, 61] on icon "button" at bounding box center [145, 58] width 3 height 3
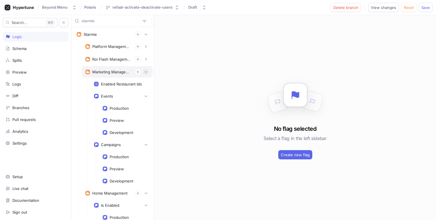
click at [144, 71] on icon "button" at bounding box center [145, 71] width 3 height 3
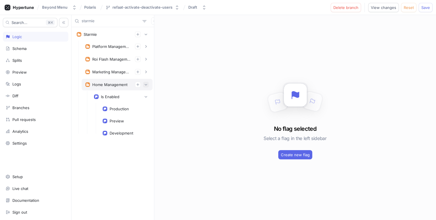
click at [145, 83] on icon "button" at bounding box center [145, 84] width 3 height 3
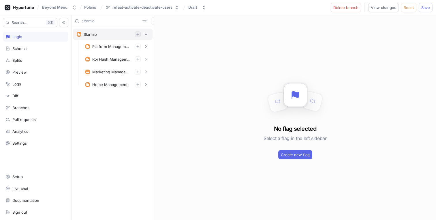
click at [138, 35] on icon "button" at bounding box center [137, 34] width 3 height 3
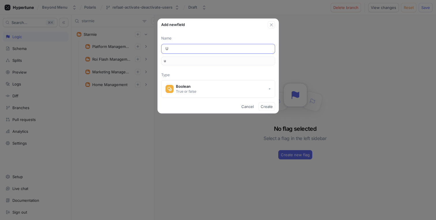
type input "Us"
type input "us"
type input "Use"
type input "use"
type input "User"
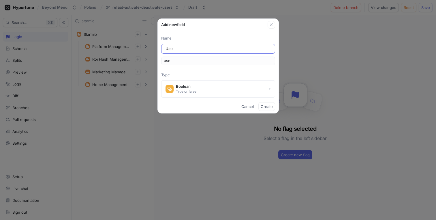
type input "user"
type input "UserM"
type input "userM"
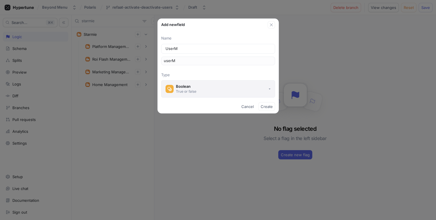
click at [202, 82] on button "Boolean True or false" at bounding box center [218, 88] width 114 height 17
type input "UserM"
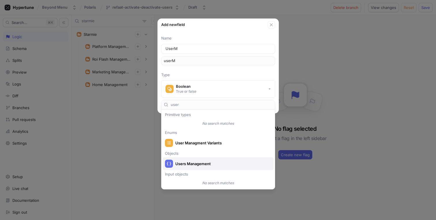
type input "user"
click at [191, 163] on span "Users Management" at bounding box center [221, 163] width 93 height 5
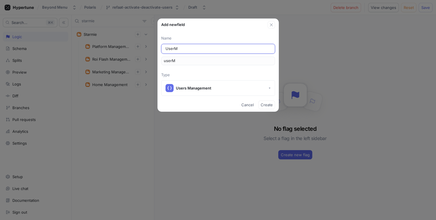
click at [203, 49] on input "UserM" at bounding box center [217, 49] width 105 height 6
type input "User"
type input "user"
type input "User M"
type input "userM"
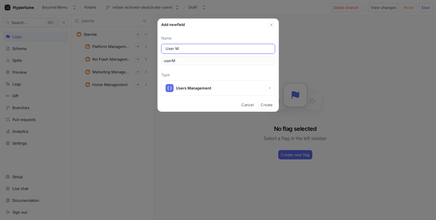
type input "User Ma"
type input "userMa"
type input "User Man"
type input "userMan"
type input "User Mana"
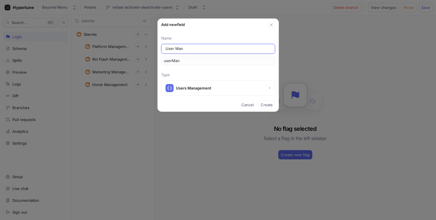
type input "userMana"
type input "User Manag"
type input "userManag"
type input "User Manage"
type input "userManage"
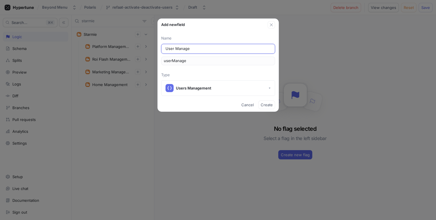
type input "User Managem"
type input "userManagem"
type input "User Manageme"
type input "userManageme"
type input "User Managemen"
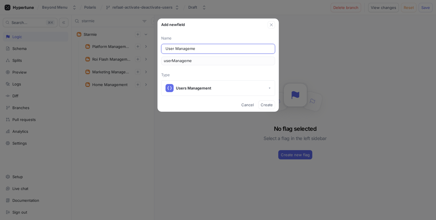
type input "userManagemen"
type input "User Management"
type input "userManagement"
type input "User Management"
click at [261, 90] on button "Users Management" at bounding box center [218, 88] width 114 height 16
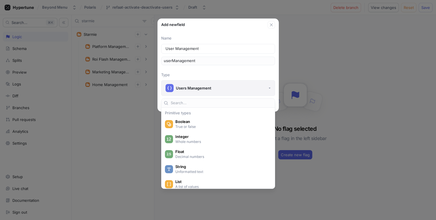
scroll to position [1116, 0]
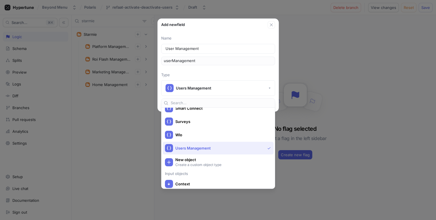
click at [243, 75] on p "Type" at bounding box center [218, 75] width 114 height 6
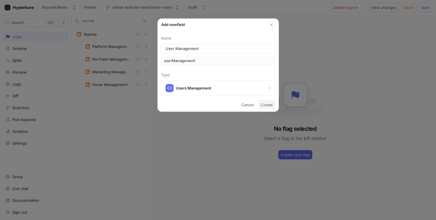
click at [265, 105] on span "Create" at bounding box center [267, 104] width 12 height 3
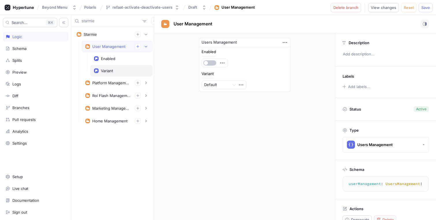
click at [117, 67] on div "Variant" at bounding box center [121, 71] width 62 height 12
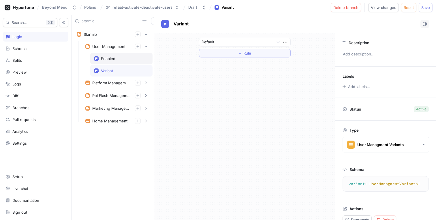
click at [121, 57] on div "Enabled" at bounding box center [121, 58] width 55 height 5
click at [287, 41] on icon "button" at bounding box center [285, 42] width 6 height 6
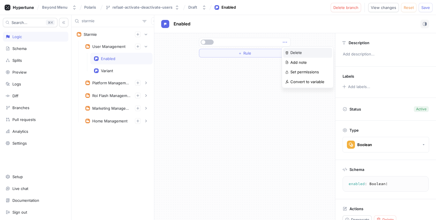
click at [303, 52] on div "Delete" at bounding box center [307, 53] width 49 height 10
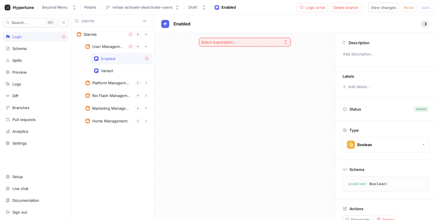
click at [234, 40] on div "Select expression..." at bounding box center [218, 42] width 35 height 5
click at [225, 96] on div "Exhaustive Enum Switch" at bounding box center [244, 93] width 89 height 10
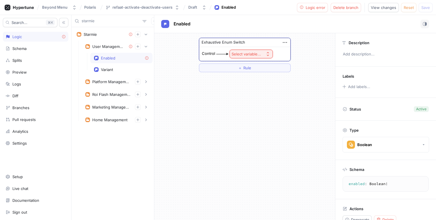
click at [249, 51] on button "Select variable..." at bounding box center [250, 54] width 43 height 9
click at [249, 73] on span "Context > App Env" at bounding box center [266, 74] width 53 height 5
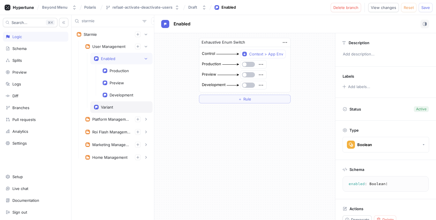
click at [120, 106] on div "Variant" at bounding box center [121, 107] width 55 height 5
type textarea "variant: UserManagmentVariants!"
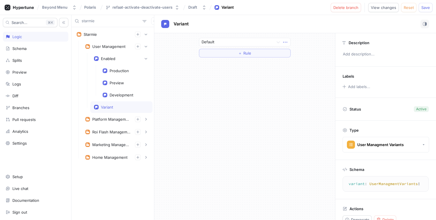
click at [285, 42] on icon "button" at bounding box center [285, 42] width 4 height 1
click at [289, 50] on div "Delete" at bounding box center [307, 53] width 49 height 10
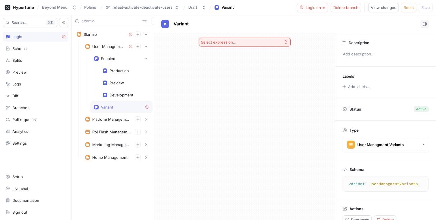
click at [242, 42] on button "Select expression..." at bounding box center [245, 42] width 92 height 9
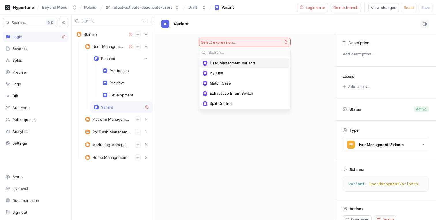
click at [230, 63] on span "User Managment Variants" at bounding box center [247, 63] width 74 height 5
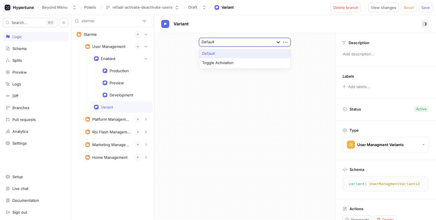
click at [276, 42] on icon at bounding box center [278, 42] width 6 height 6
click at [278, 32] on div "Variant" at bounding box center [295, 24] width 282 height 18
click at [284, 40] on icon "button" at bounding box center [285, 42] width 6 height 6
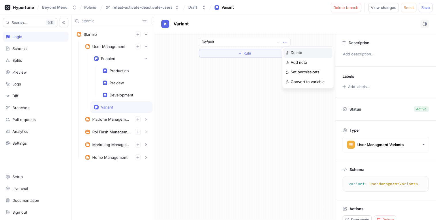
click at [304, 54] on div "Delete" at bounding box center [307, 53] width 49 height 10
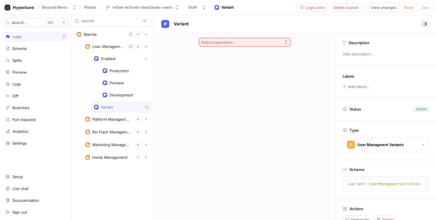
click at [278, 42] on button "Select expression..." at bounding box center [245, 42] width 92 height 9
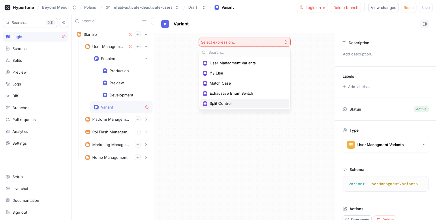
click at [238, 104] on span "Split Control" at bounding box center [247, 103] width 74 height 5
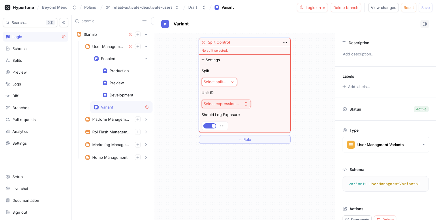
click at [225, 83] on div "Select split..." at bounding box center [214, 81] width 23 height 5
type input "User"
click at [222, 101] on span "UsersActiviations" at bounding box center [238, 102] width 53 height 5
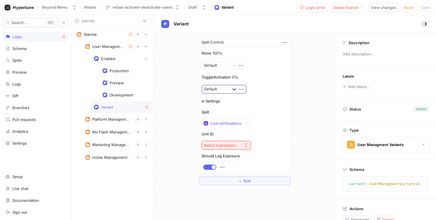
click at [233, 92] on icon at bounding box center [234, 89] width 6 height 6
click at [229, 111] on div "Toggle Activiation" at bounding box center [224, 109] width 44 height 9
click at [244, 144] on icon "button" at bounding box center [246, 145] width 5 height 5
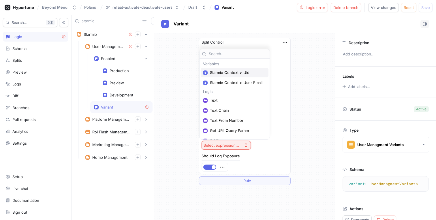
click at [255, 76] on div "Starmie Context > Uid" at bounding box center [235, 73] width 68 height 10
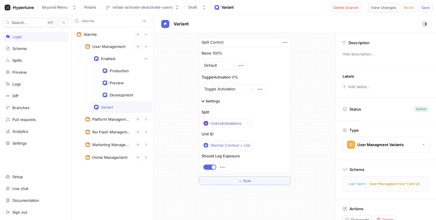
click at [272, 118] on div "Split UsersActiviations" at bounding box center [244, 118] width 86 height 17
click at [218, 125] on div "UsersActiviations" at bounding box center [225, 123] width 31 height 5
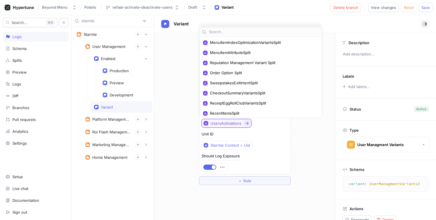
scroll to position [234, 0]
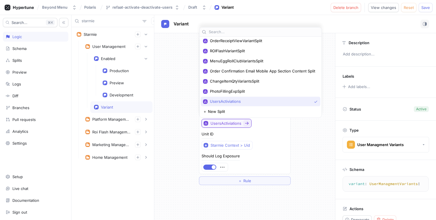
click at [218, 125] on div "UsersActiviations" at bounding box center [225, 123] width 31 height 5
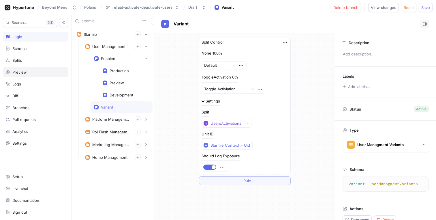
click at [27, 74] on div "Preview" at bounding box center [35, 72] width 60 height 5
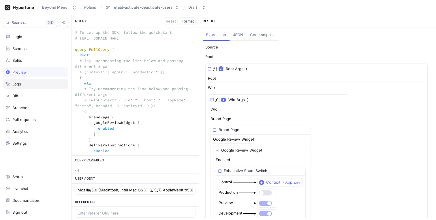
click at [25, 82] on div "Logs" at bounding box center [35, 84] width 60 height 5
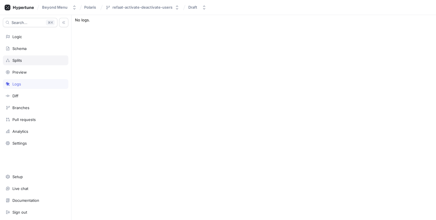
click at [30, 58] on div "Splits" at bounding box center [35, 60] width 60 height 5
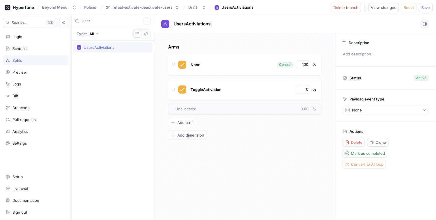
click at [177, 24] on span "UsersActiviations" at bounding box center [192, 24] width 37 height 5
type input "User Man"
click at [198, 22] on div "User Man No errors." at bounding box center [295, 24] width 268 height 9
click at [192, 24] on span "User Man" at bounding box center [184, 24] width 20 height 5
type input "User Management"
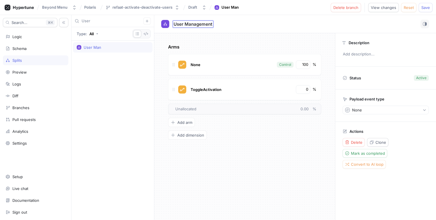
click at [94, 23] on input "User" at bounding box center [113, 21] width 62 height 6
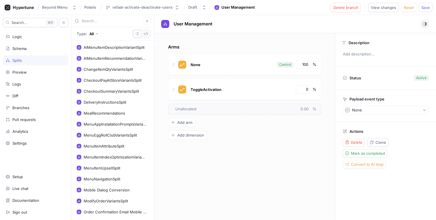
scroll to position [150, 0]
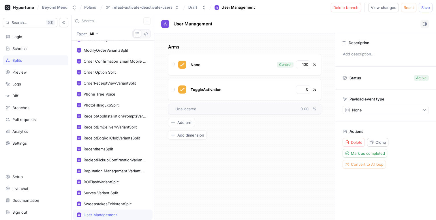
click at [110, 21] on input "text" at bounding box center [113, 21] width 62 height 6
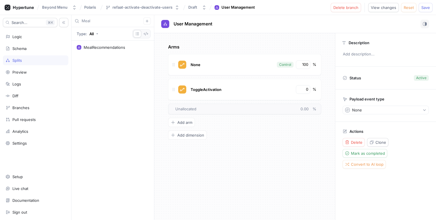
type input "Meal"
click at [222, 31] on div "User Management No errors." at bounding box center [295, 24] width 282 height 18
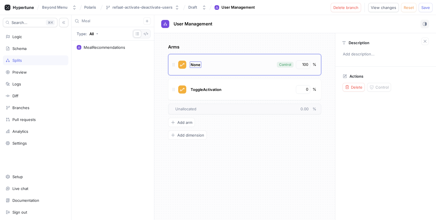
click at [198, 65] on span "None" at bounding box center [196, 64] width 10 height 5
type input "Default"
click at [227, 45] on p "Arms" at bounding box center [244, 47] width 153 height 7
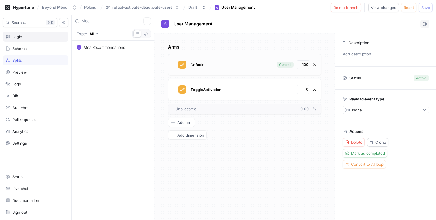
click at [18, 36] on div "Logic" at bounding box center [17, 36] width 10 height 5
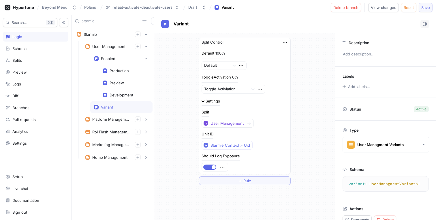
click at [427, 9] on span "Save" at bounding box center [425, 7] width 9 height 3
